Goal: Information Seeking & Learning: Learn about a topic

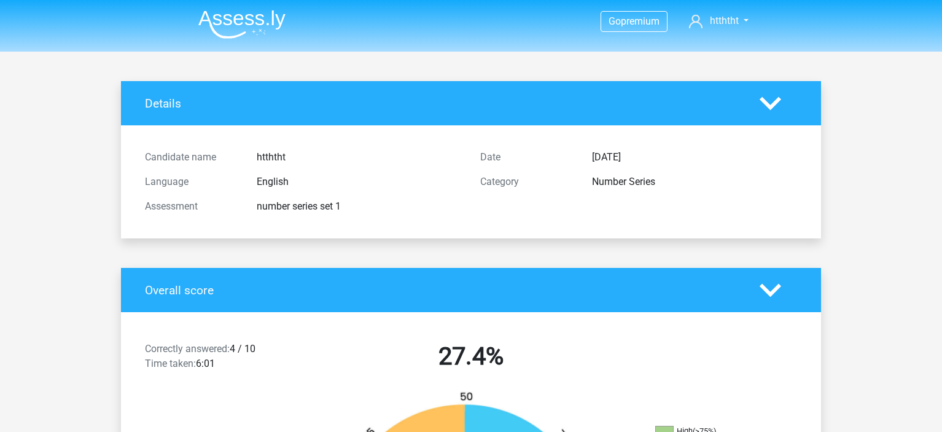
scroll to position [1897, 0]
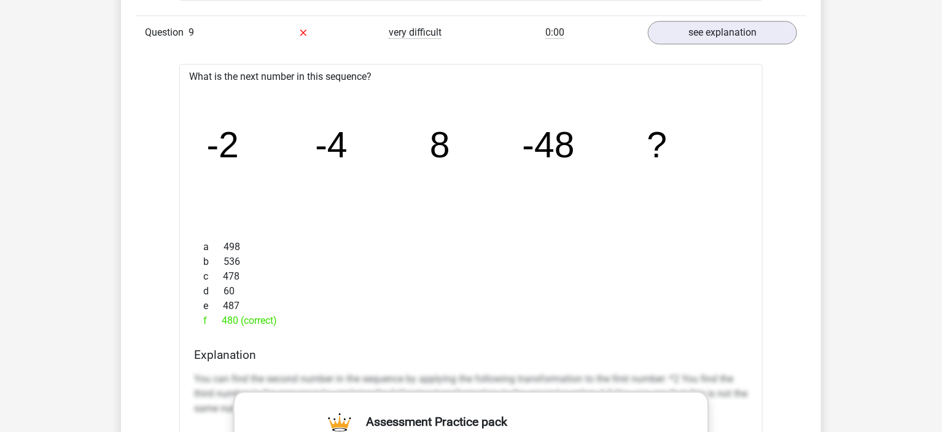
click at [508, 93] on icon "image/svg+xml -2 -4 8 -48 ?" at bounding box center [471, 157] width 544 height 136
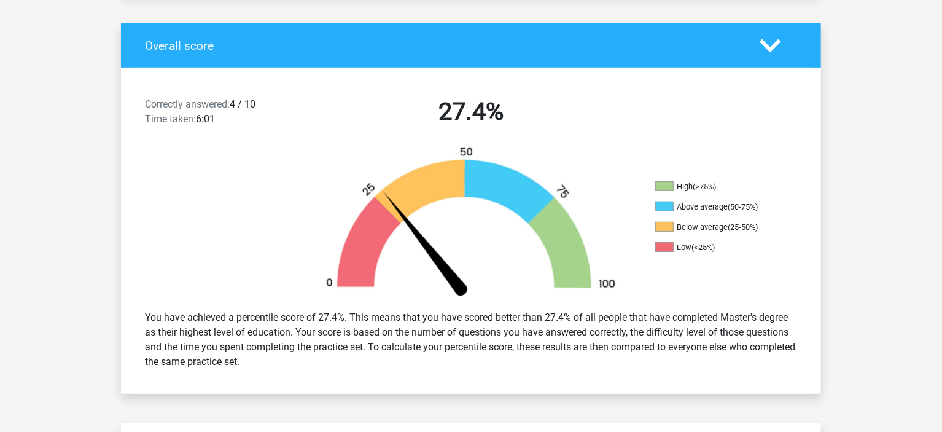
scroll to position [0, 0]
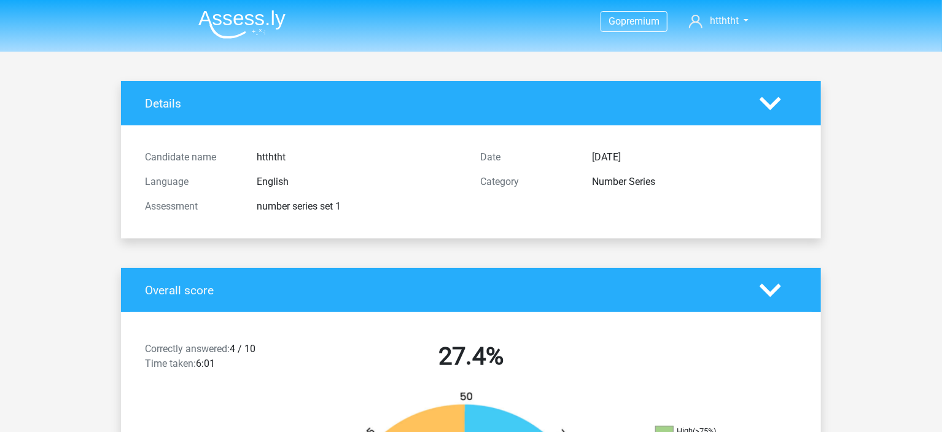
drag, startPoint x: 893, startPoint y: 284, endPoint x: 835, endPoint y: 82, distance: 210.5
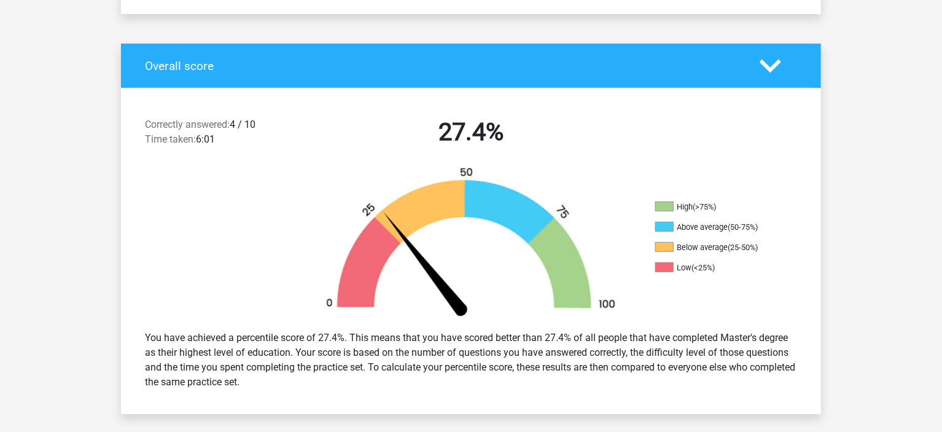
scroll to position [307, 0]
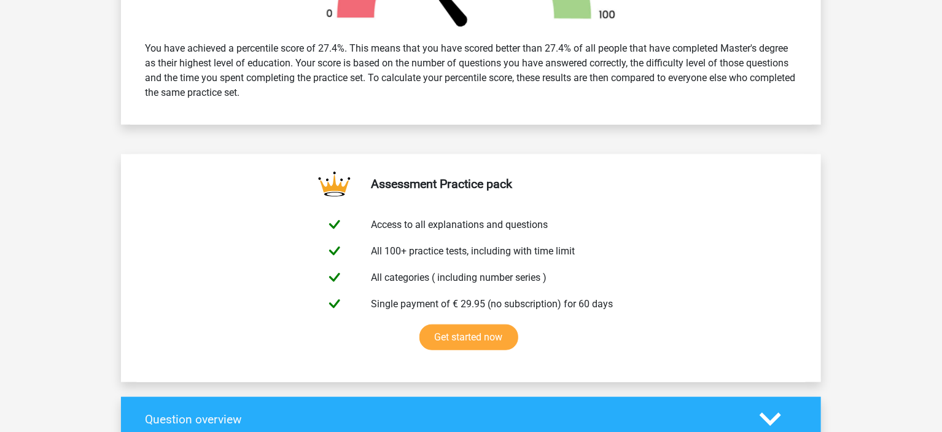
drag, startPoint x: 902, startPoint y: 238, endPoint x: 869, endPoint y: 284, distance: 56.2
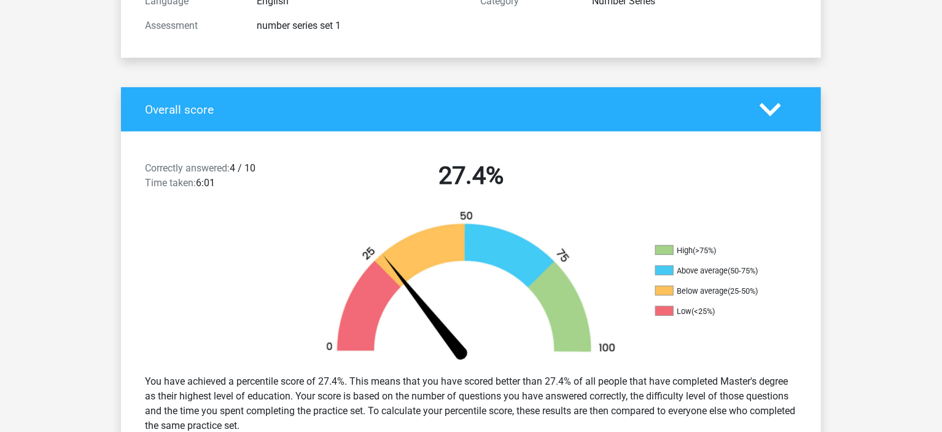
scroll to position [0, 0]
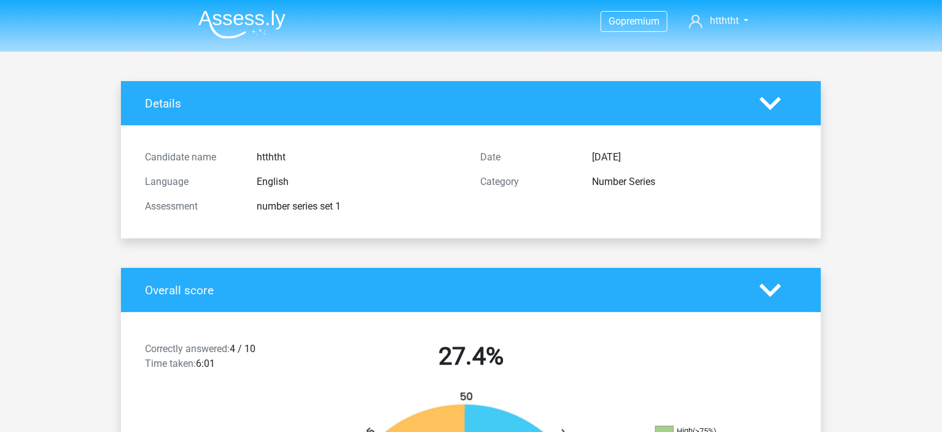
drag, startPoint x: 866, startPoint y: 223, endPoint x: 824, endPoint y: 66, distance: 162.0
click at [766, 90] on div "Details" at bounding box center [471, 103] width 700 height 44
click at [772, 94] on icon at bounding box center [769, 103] width 21 height 21
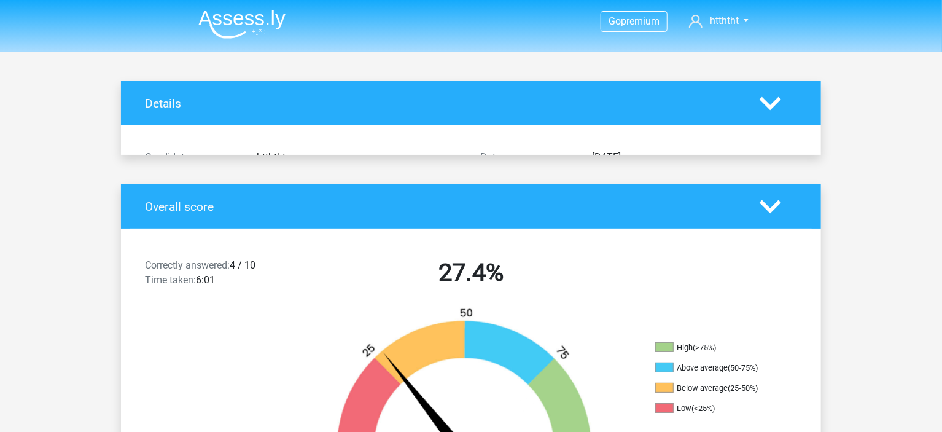
click at [775, 96] on icon at bounding box center [769, 103] width 21 height 21
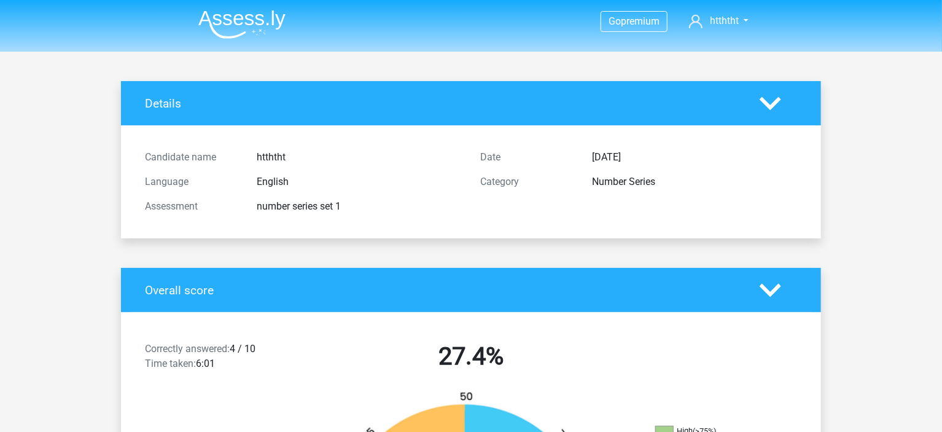
click at [776, 95] on icon at bounding box center [769, 103] width 21 height 21
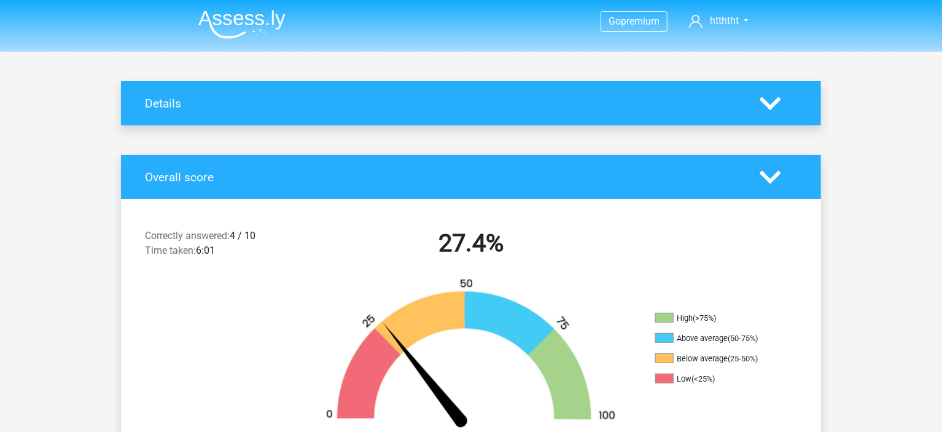
click at [775, 95] on icon at bounding box center [769, 103] width 21 height 21
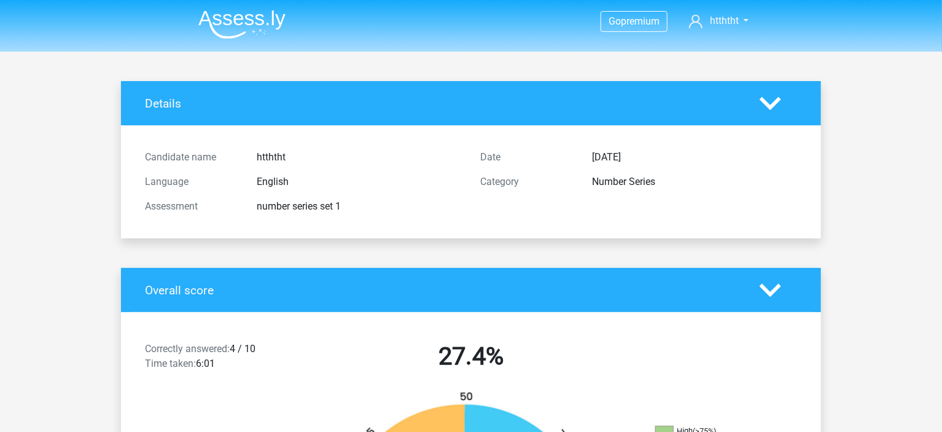
click at [775, 95] on icon at bounding box center [769, 103] width 21 height 21
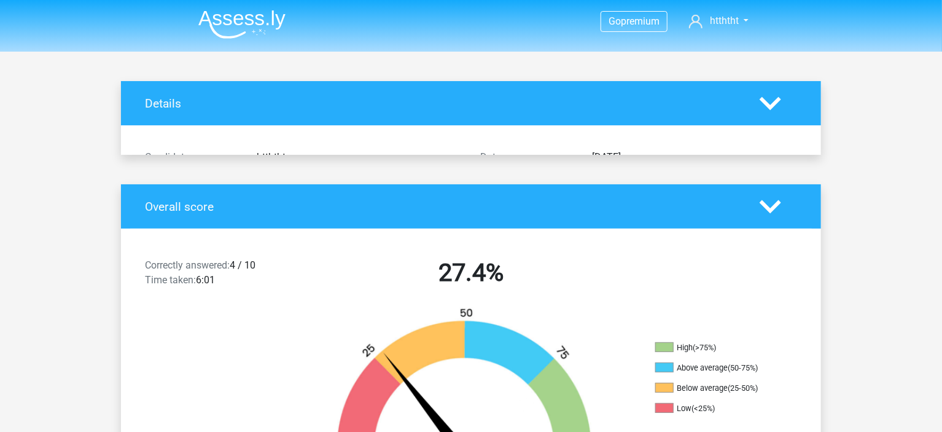
click at [774, 98] on icon at bounding box center [769, 103] width 21 height 21
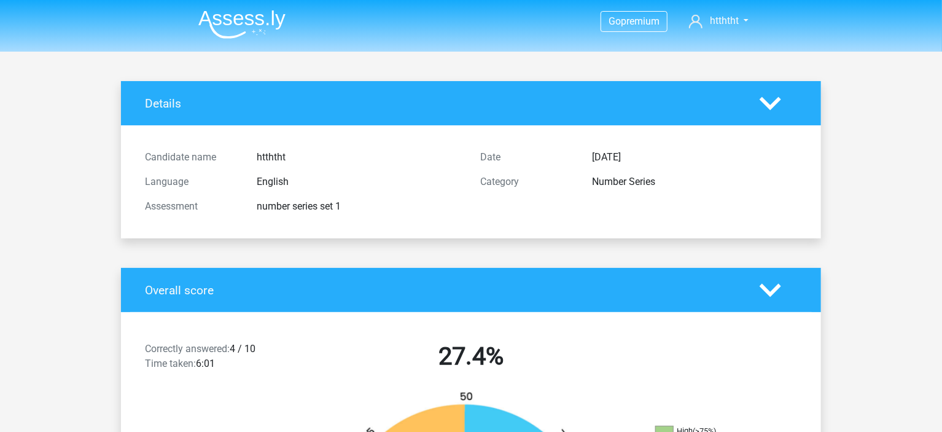
click at [243, 18] on img at bounding box center [241, 24] width 87 height 29
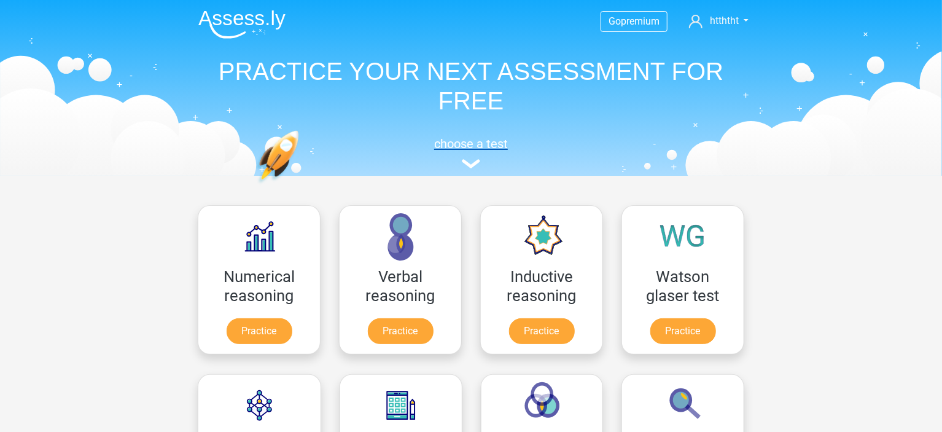
click at [479, 166] on img at bounding box center [471, 163] width 18 height 9
click at [543, 328] on link "Practice" at bounding box center [541, 333] width 69 height 27
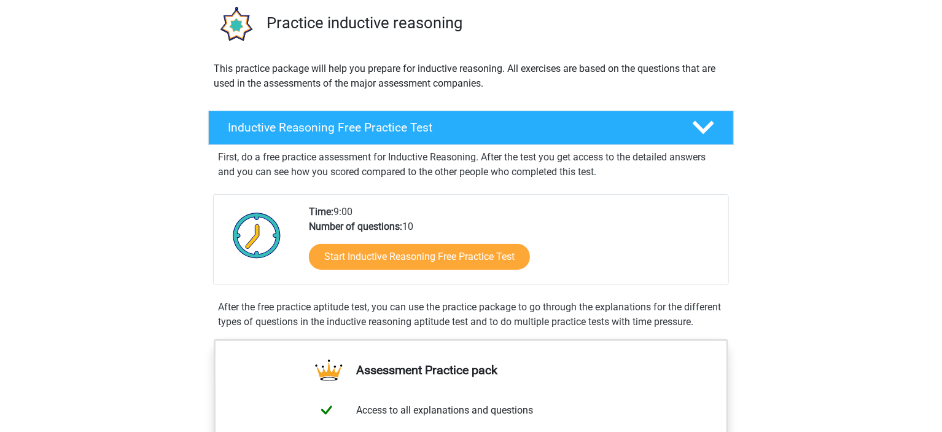
scroll to position [123, 0]
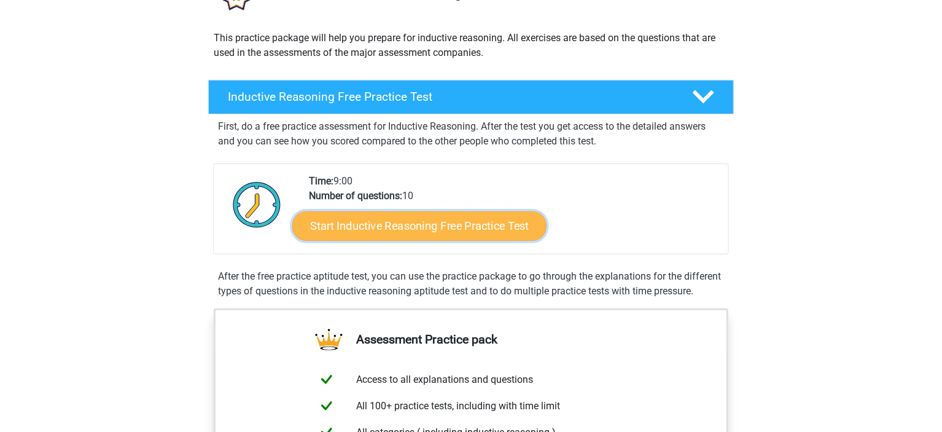
click at [407, 236] on link "Start Inductive Reasoning Free Practice Test" at bounding box center [419, 225] width 254 height 29
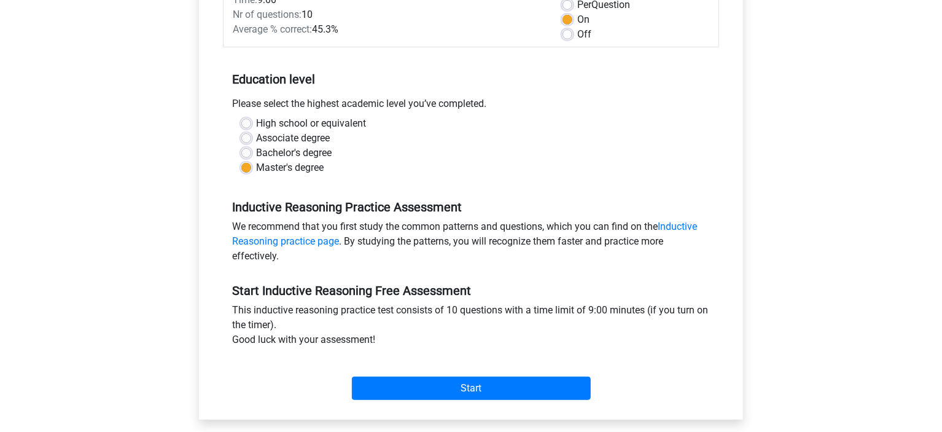
scroll to position [246, 0]
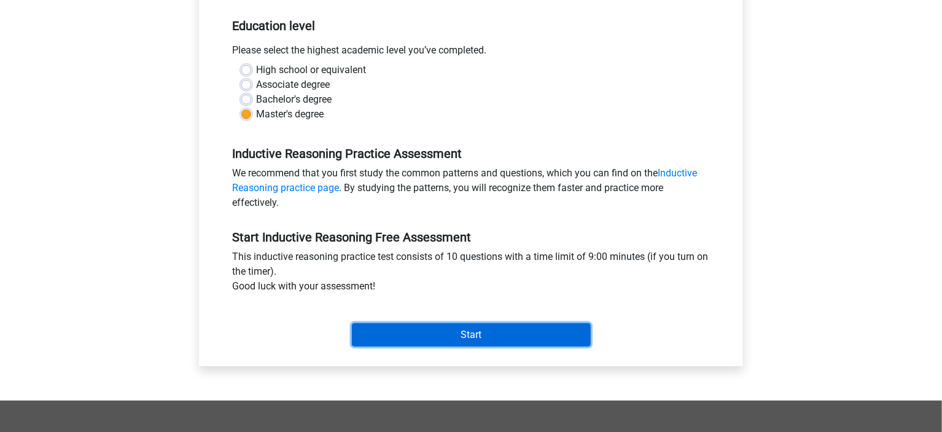
click at [464, 337] on input "Start" at bounding box center [471, 334] width 239 height 23
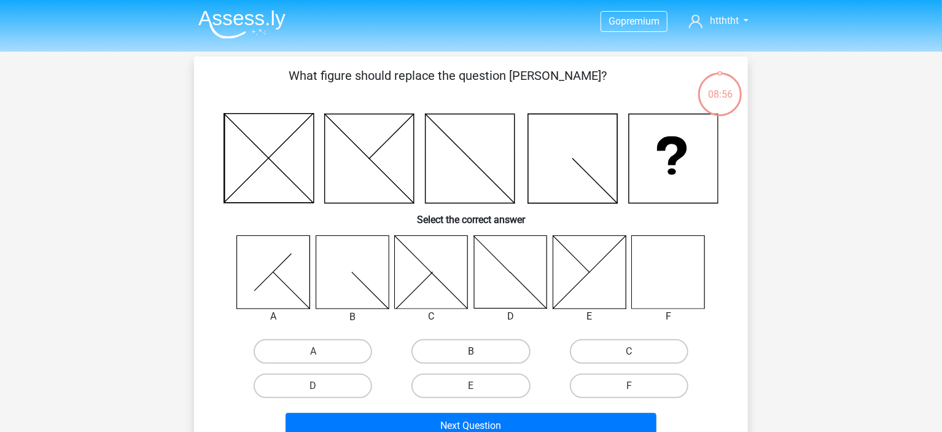
click at [497, 355] on label "B" at bounding box center [470, 351] width 118 height 25
click at [479, 355] on input "B" at bounding box center [475, 355] width 8 height 8
radio input "true"
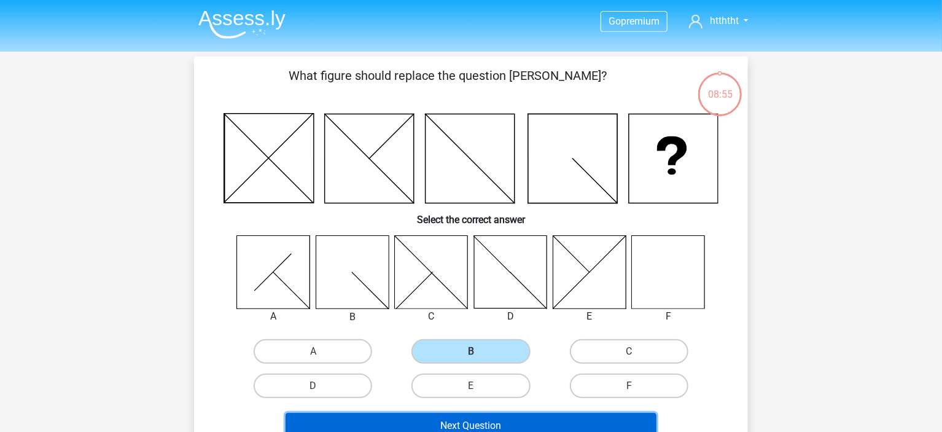
click at [506, 413] on button "Next Question" at bounding box center [470, 426] width 371 height 26
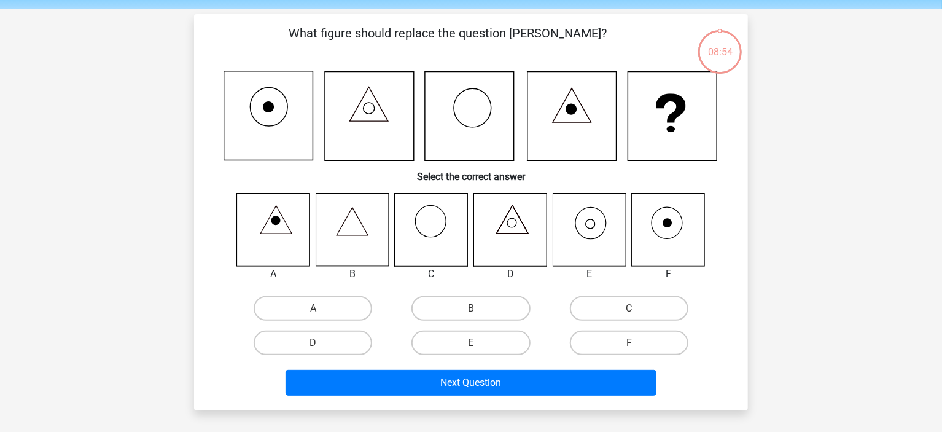
scroll to position [56, 0]
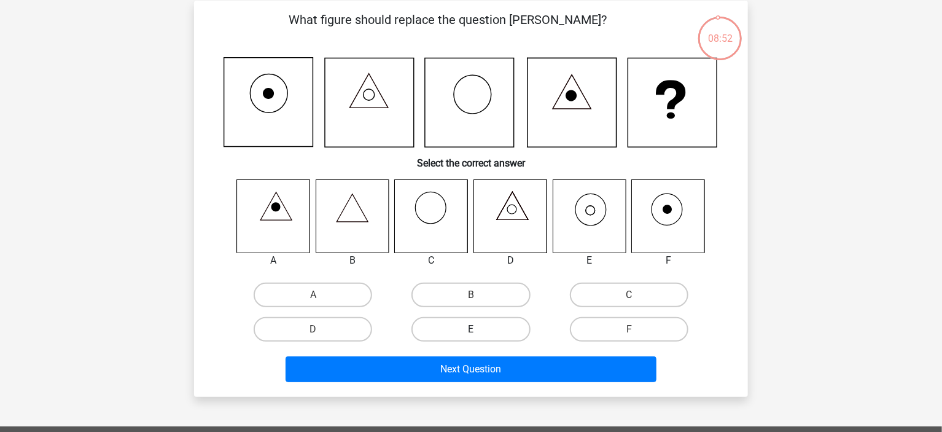
click at [486, 324] on label "E" at bounding box center [470, 329] width 118 height 25
click at [479, 329] on input "E" at bounding box center [475, 333] width 8 height 8
radio input "true"
click at [502, 384] on div "Next Question" at bounding box center [471, 371] width 474 height 31
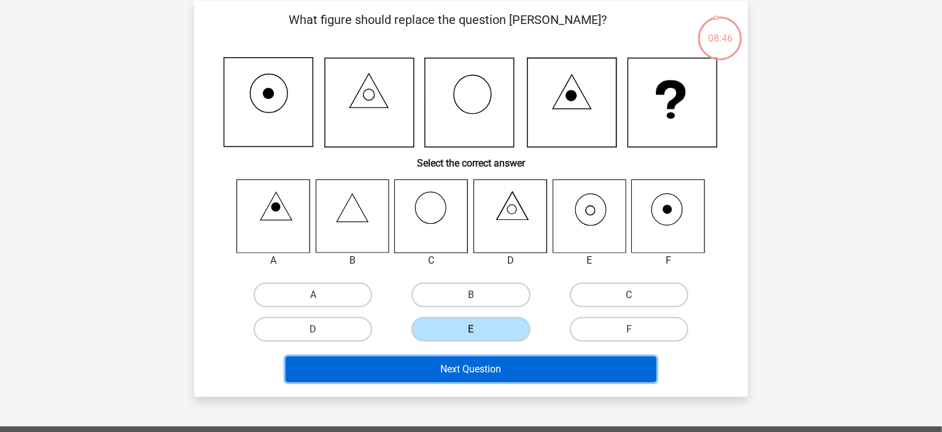
click at [510, 369] on button "Next Question" at bounding box center [470, 369] width 371 height 26
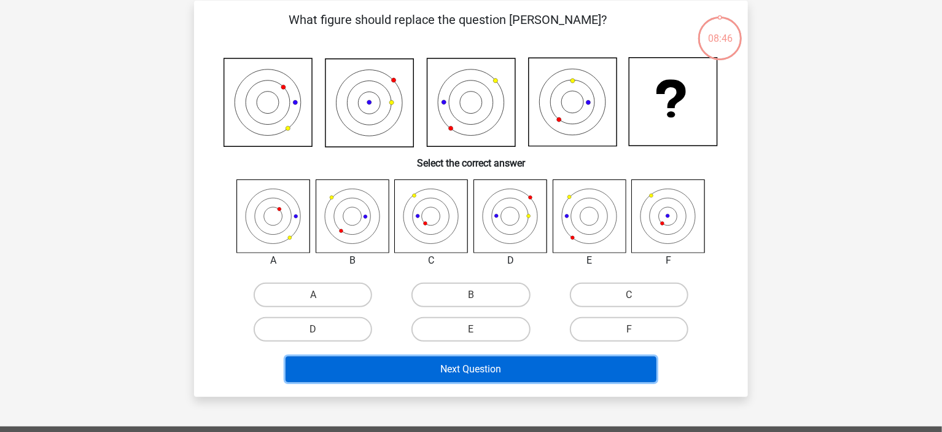
click at [510, 369] on button "Next Question" at bounding box center [470, 369] width 371 height 26
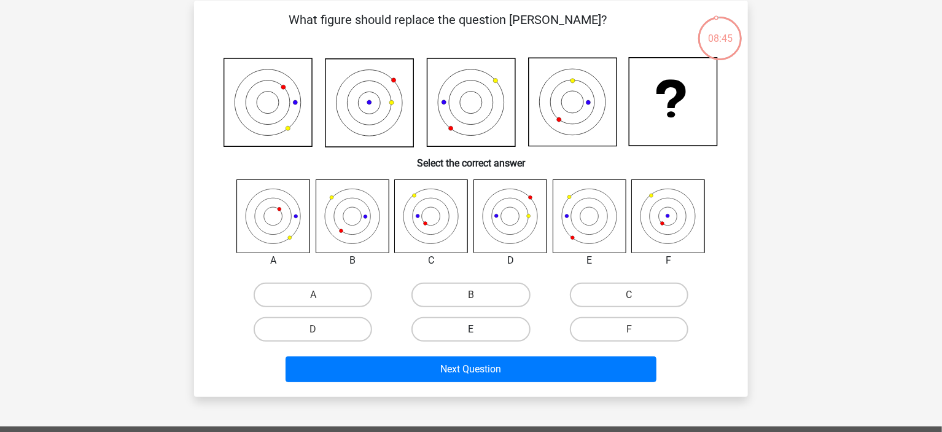
click at [510, 321] on label "E" at bounding box center [470, 329] width 118 height 25
click at [479, 329] on input "E" at bounding box center [475, 333] width 8 height 8
radio input "true"
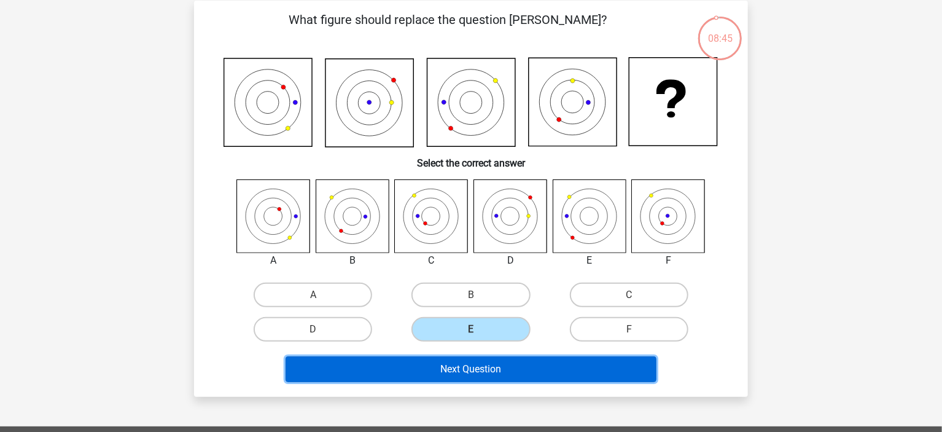
click at [510, 363] on button "Next Question" at bounding box center [470, 369] width 371 height 26
